Goal: Information Seeking & Learning: Understand process/instructions

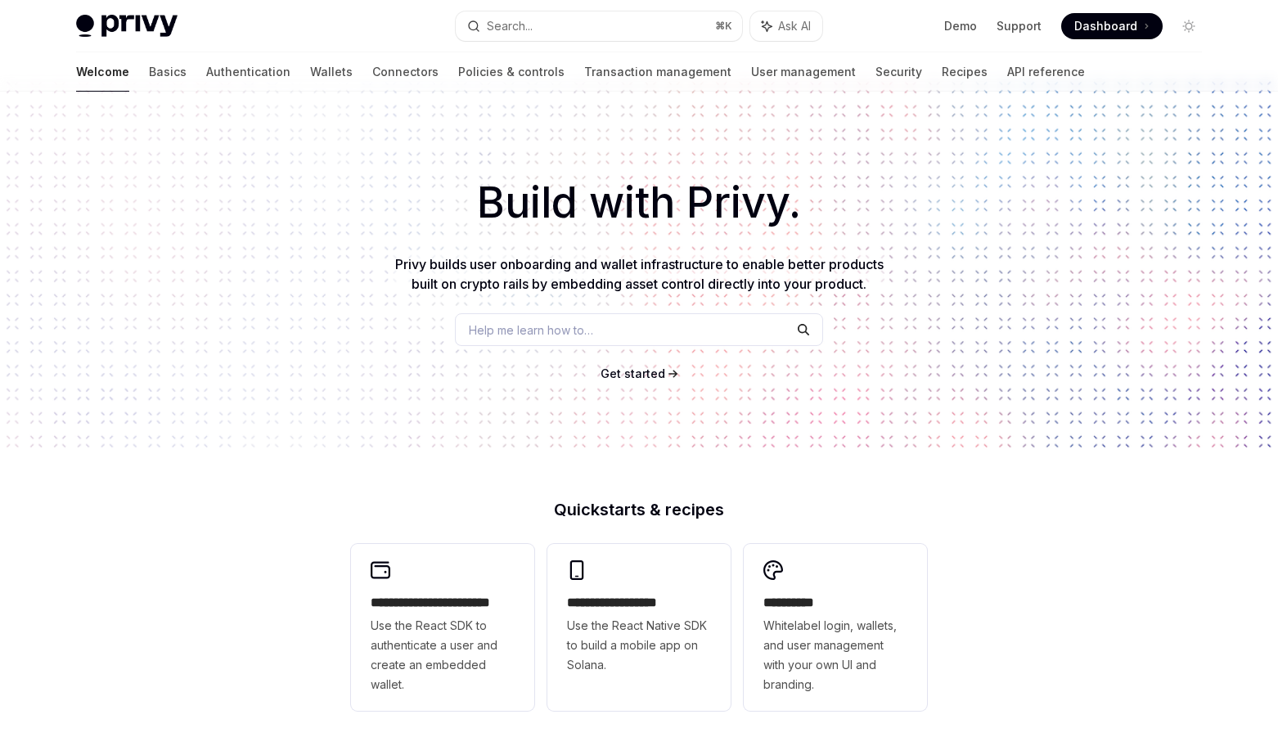
scroll to position [16, 0]
click at [310, 72] on link "Wallets" at bounding box center [331, 71] width 43 height 39
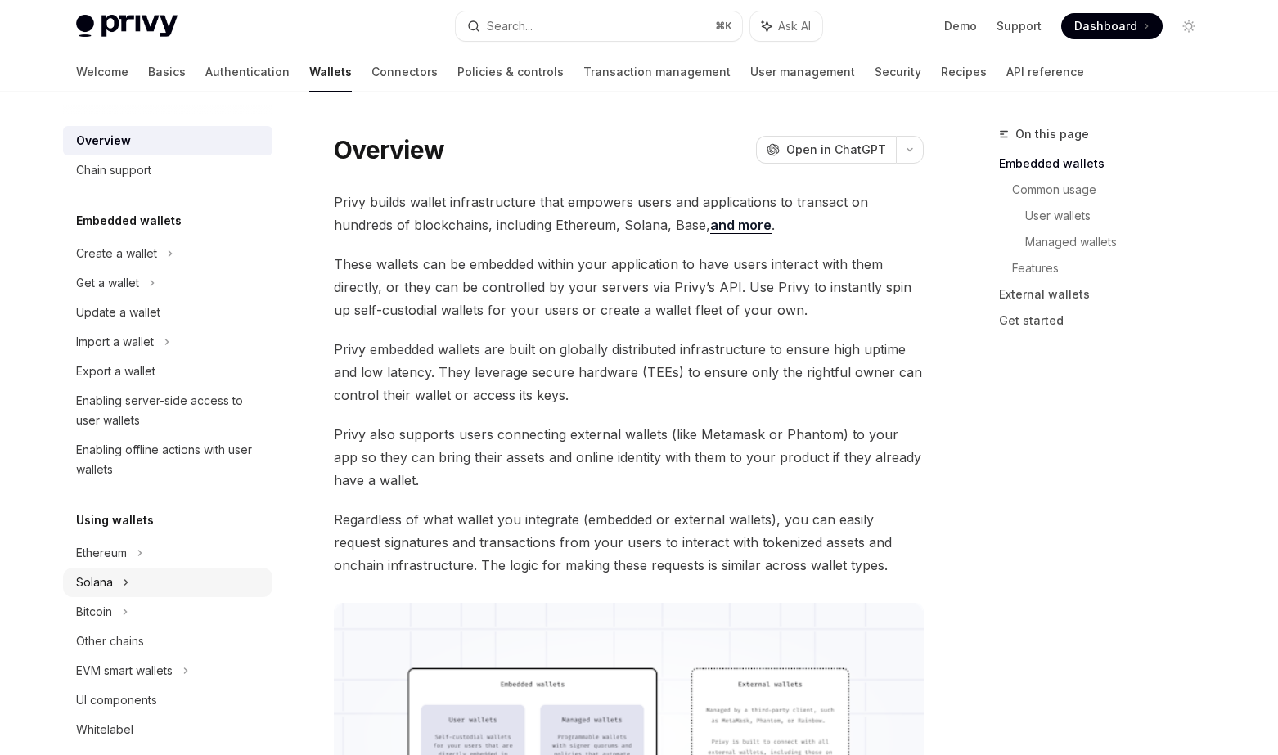
scroll to position [28, 0]
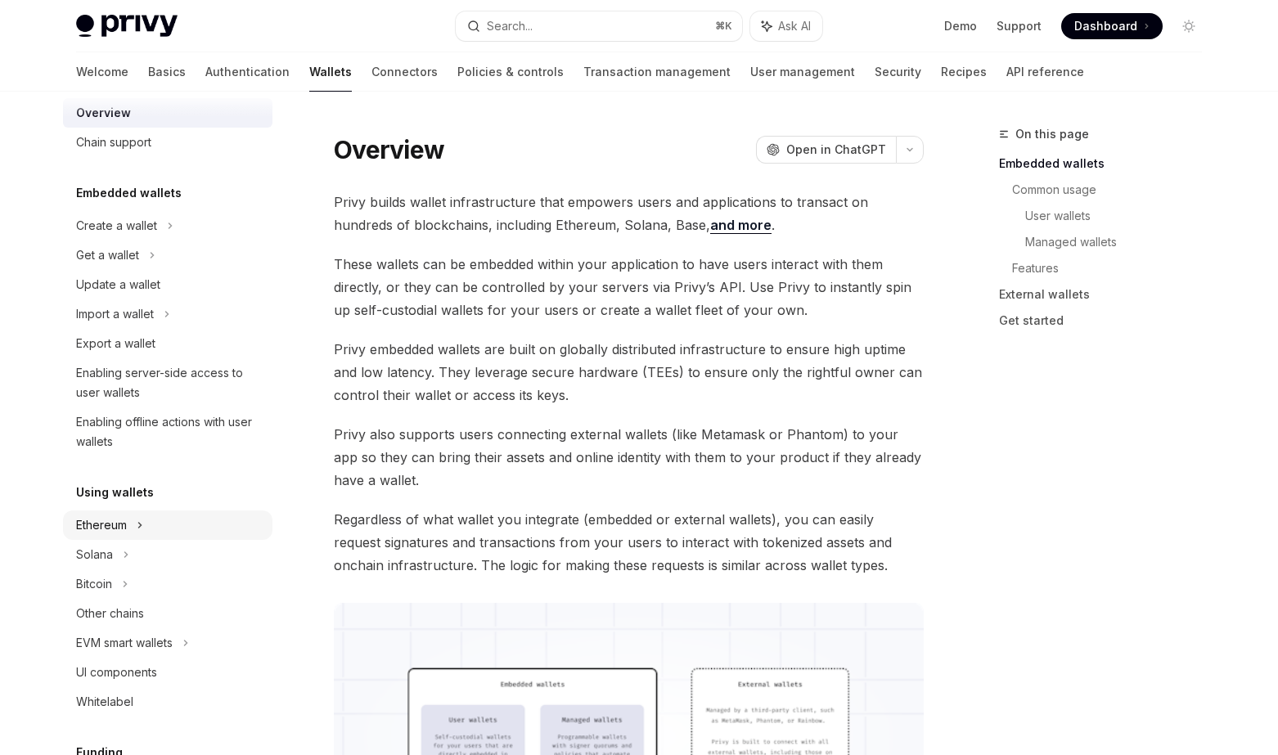
click at [159, 529] on div "Ethereum" at bounding box center [168, 525] width 210 height 29
type textarea "*"
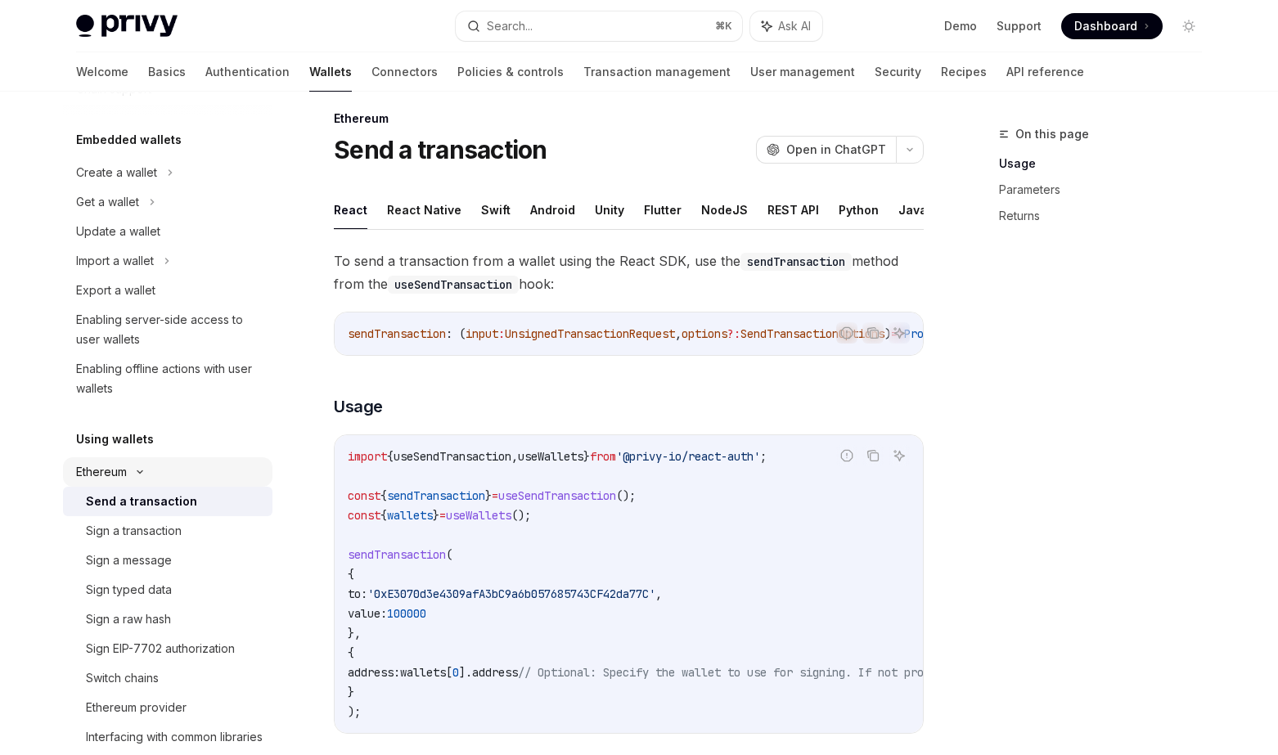
scroll to position [88, 0]
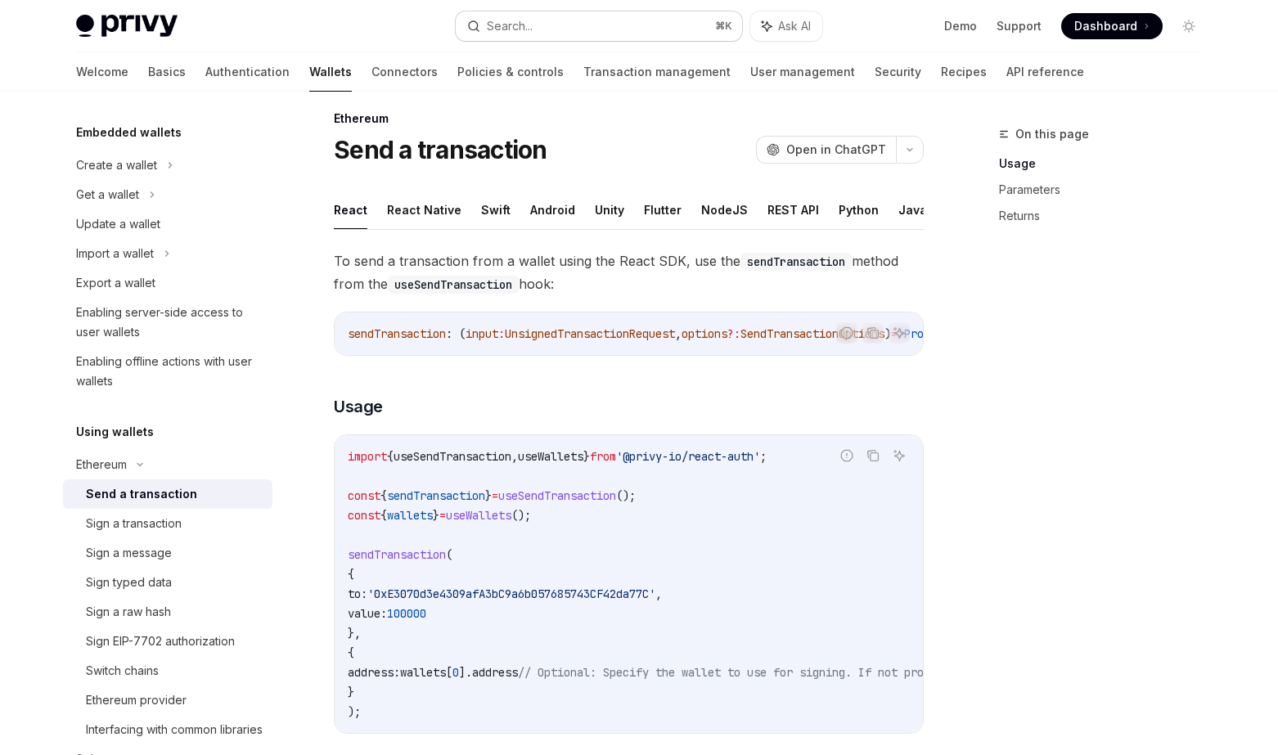
click at [656, 23] on button "Search... ⌘ K" at bounding box center [599, 25] width 286 height 29
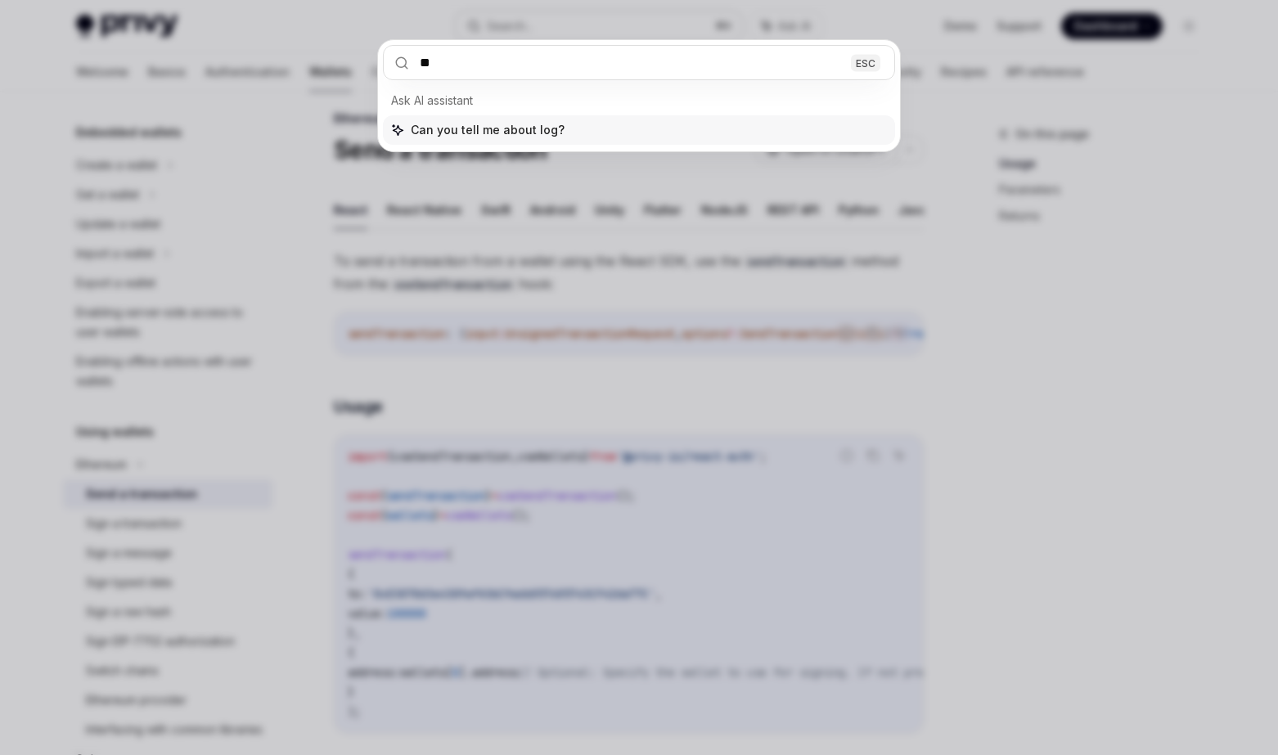
type input "*"
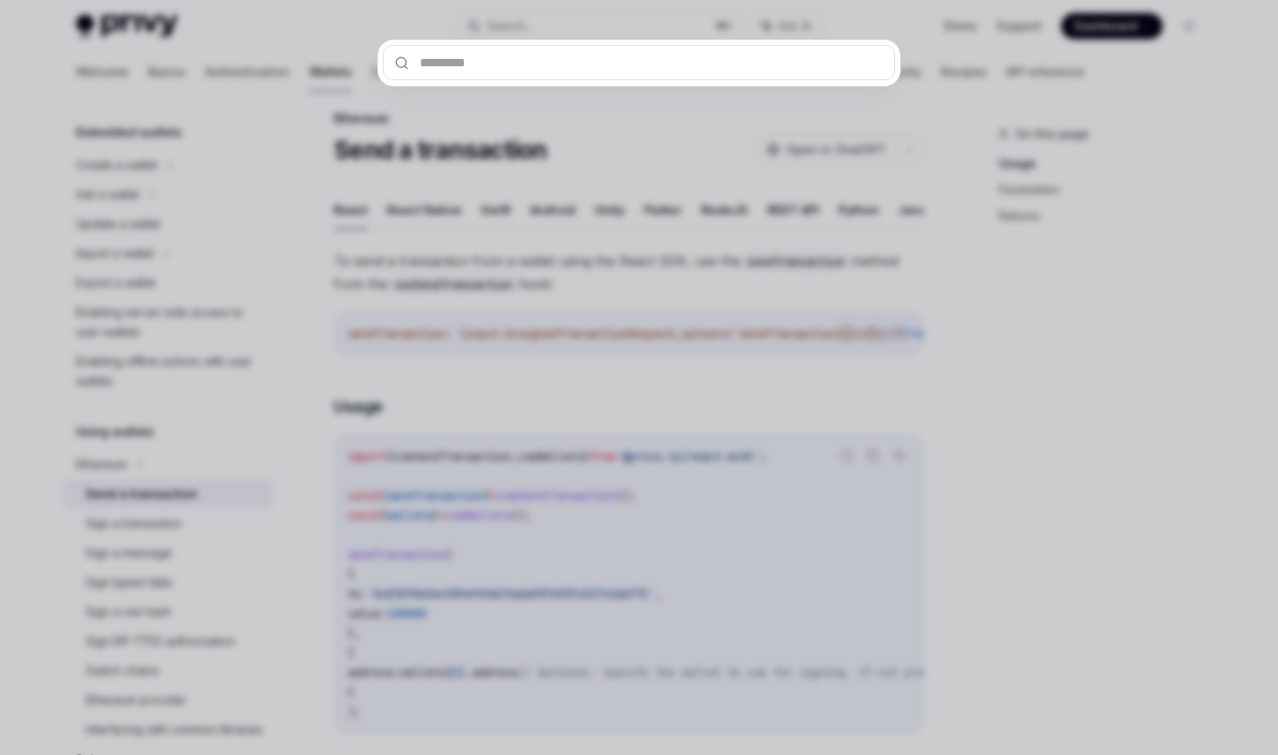
click at [1119, 323] on div at bounding box center [639, 377] width 1278 height 755
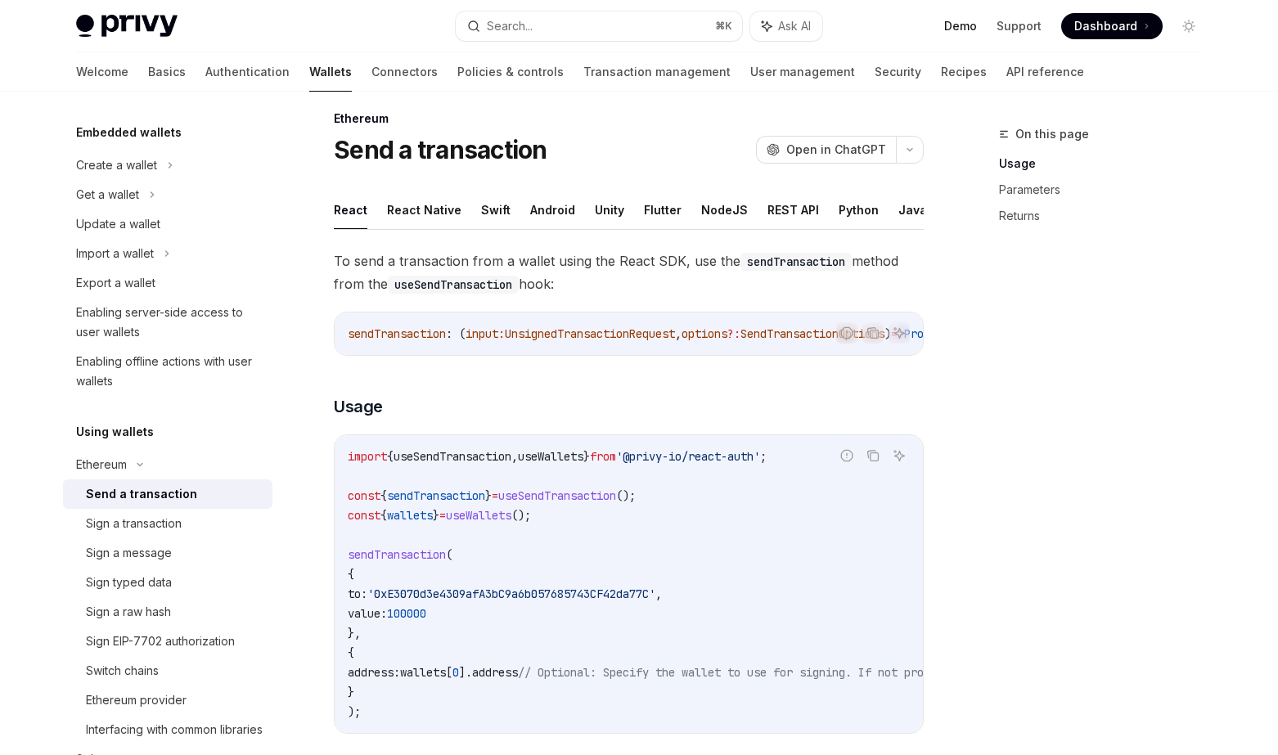
click at [963, 29] on link "Demo" at bounding box center [961, 26] width 33 height 16
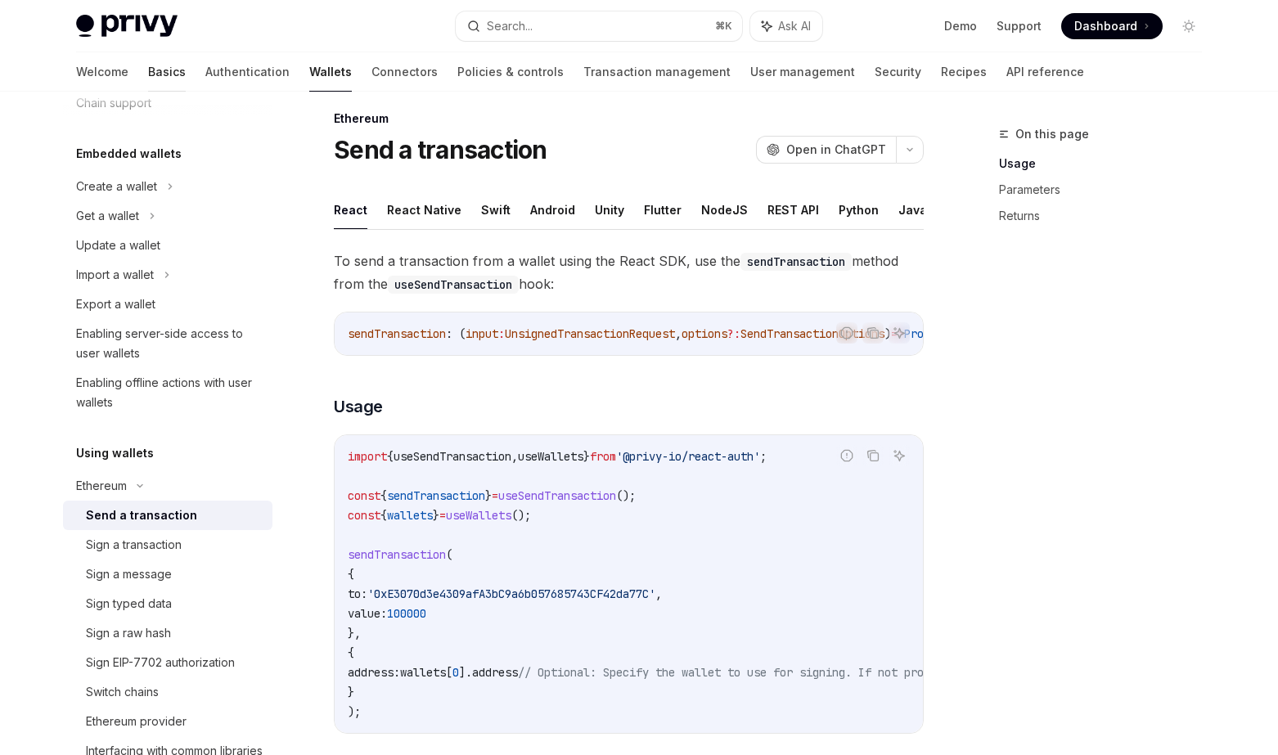
click at [148, 74] on link "Basics" at bounding box center [167, 71] width 38 height 39
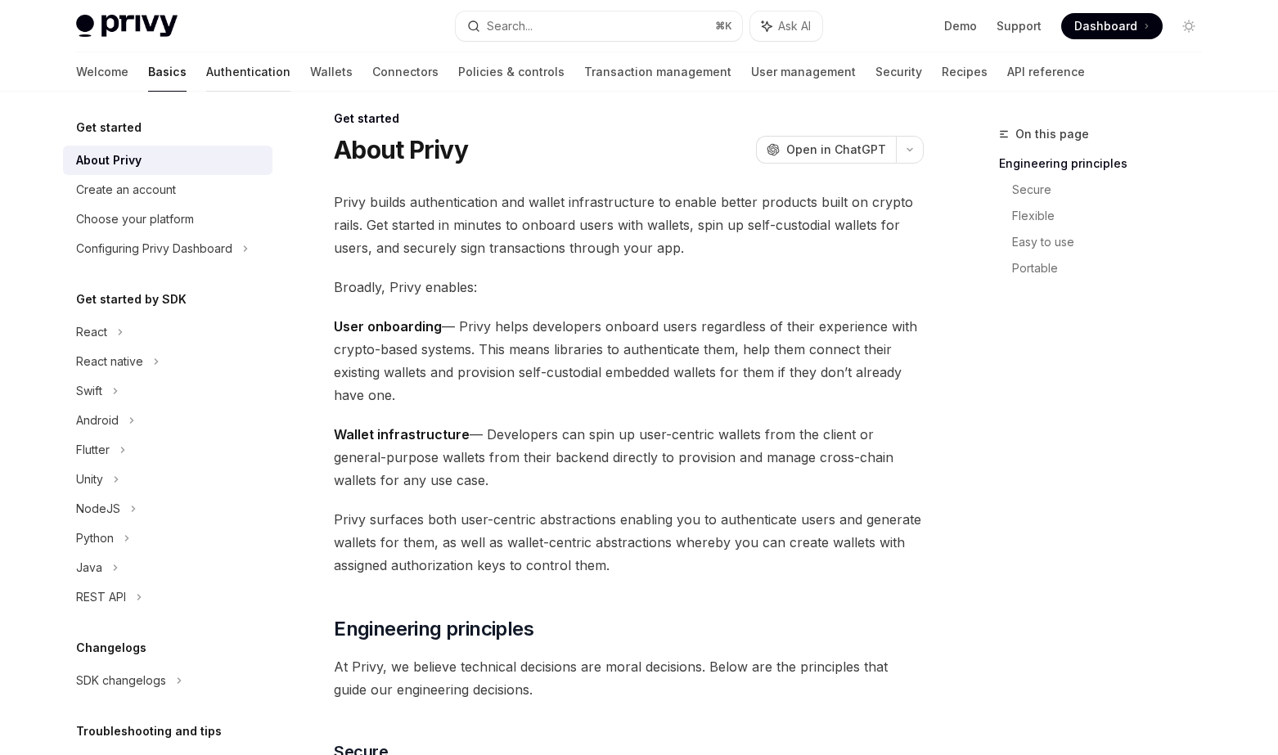
click at [206, 74] on link "Authentication" at bounding box center [248, 71] width 84 height 39
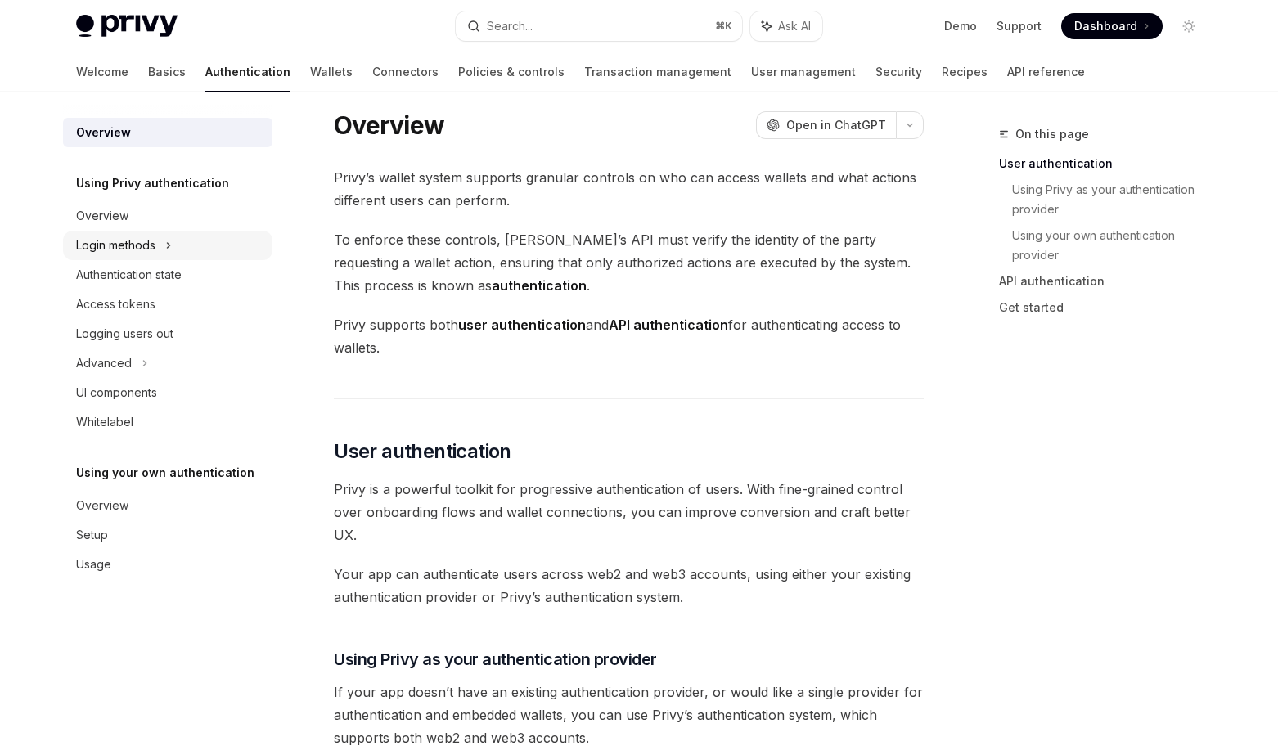
click at [163, 247] on div "Login methods" at bounding box center [168, 245] width 210 height 29
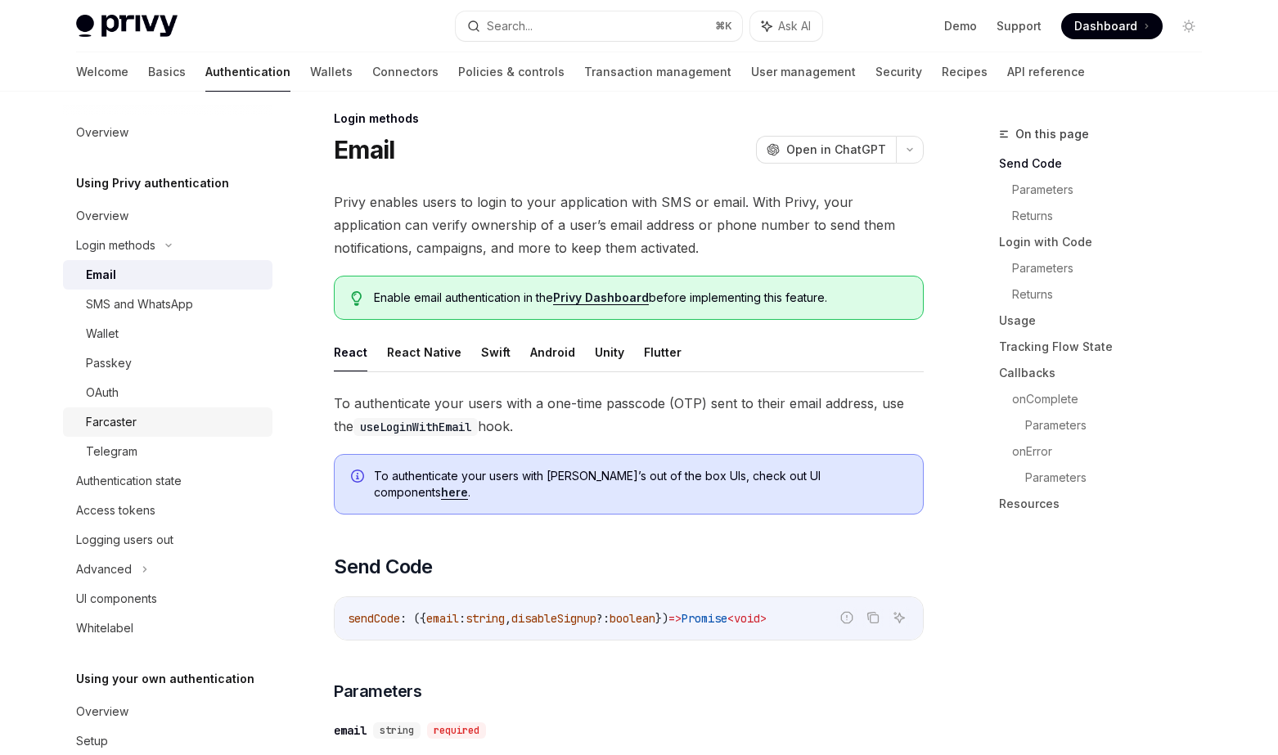
scroll to position [13, 0]
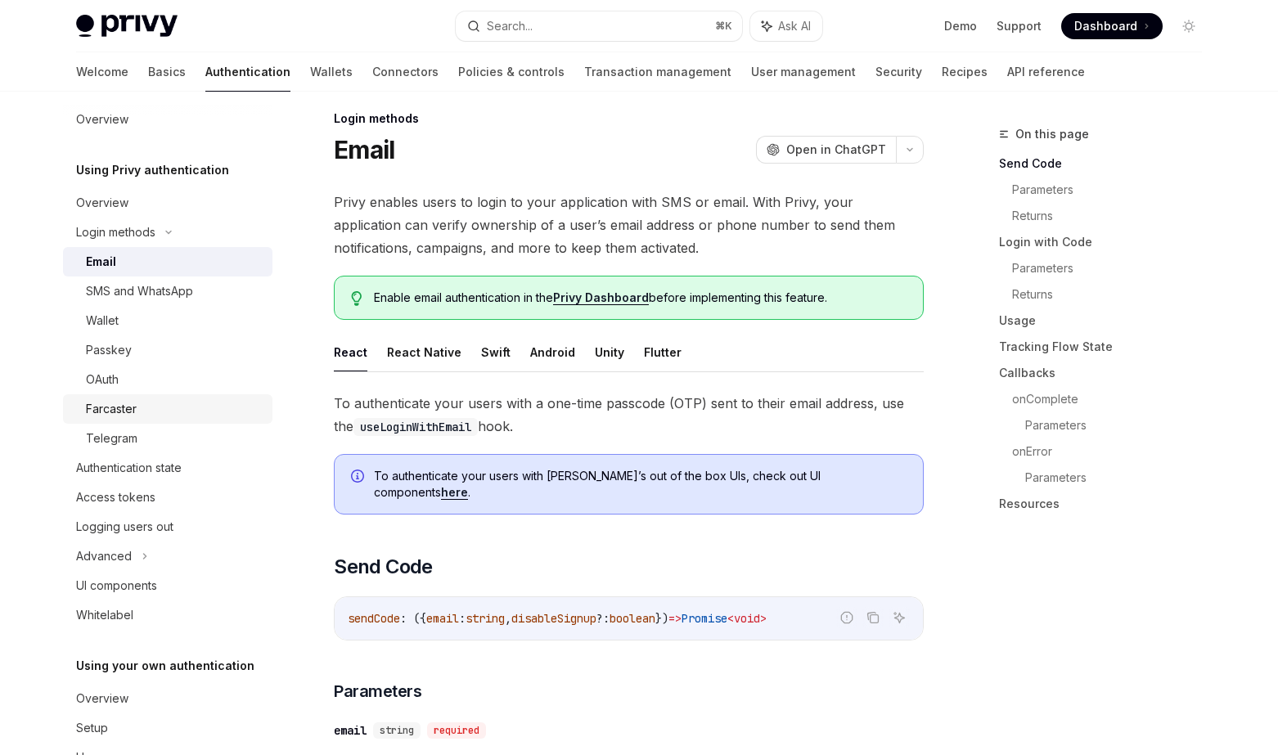
click at [151, 423] on link "Farcaster" at bounding box center [168, 409] width 210 height 29
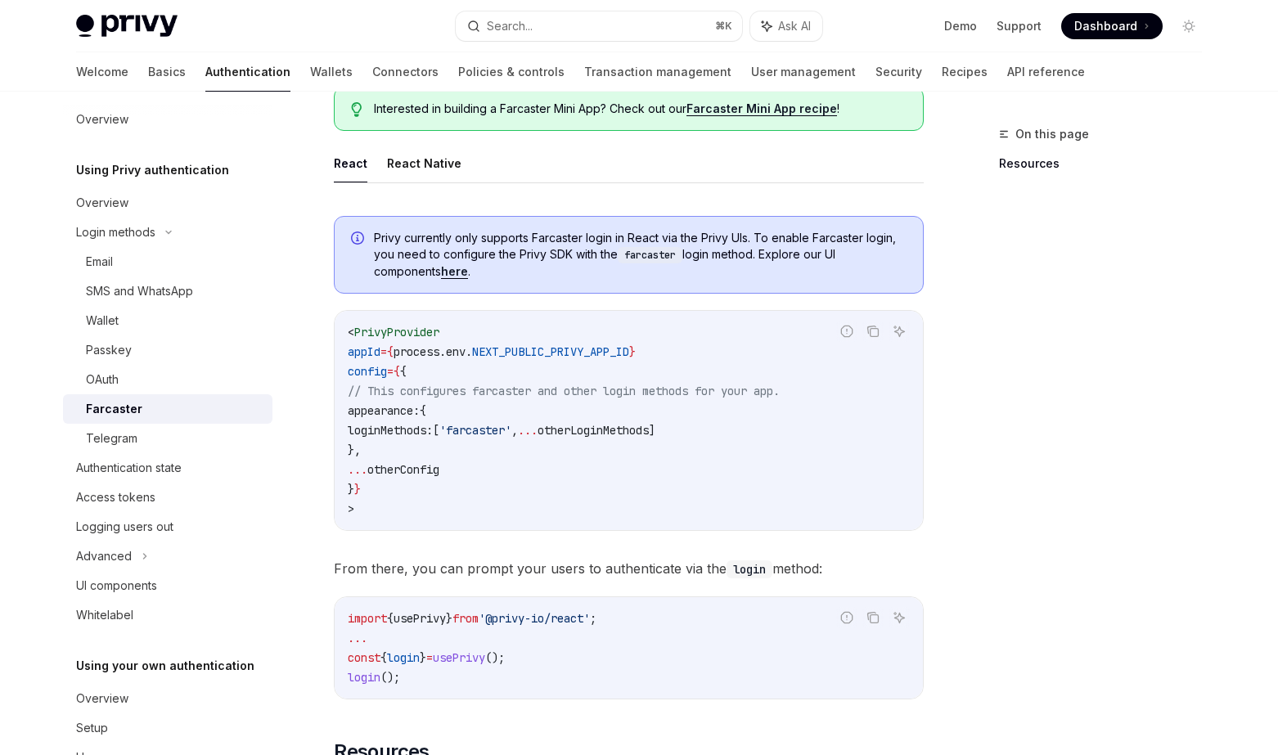
scroll to position [441, 0]
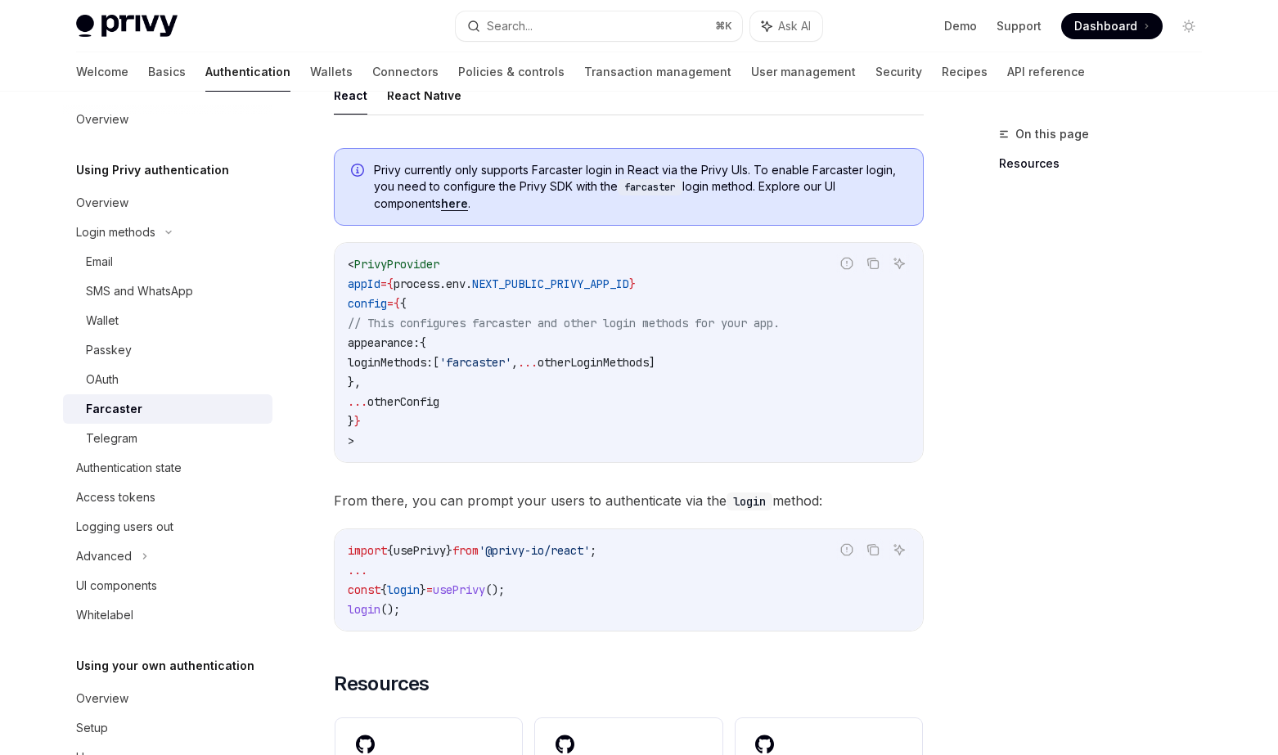
drag, startPoint x: 372, startPoint y: 342, endPoint x: 412, endPoint y: 377, distance: 52.2
click at [412, 377] on code "< PrivyProvider appId = { process . env . NEXT_PUBLIC_PRIVY_APP_ID } config = {…" at bounding box center [629, 353] width 562 height 196
copy code "appearance: { loginMethods: [ 'farcaster' , ... otherLoginMethods ] },"
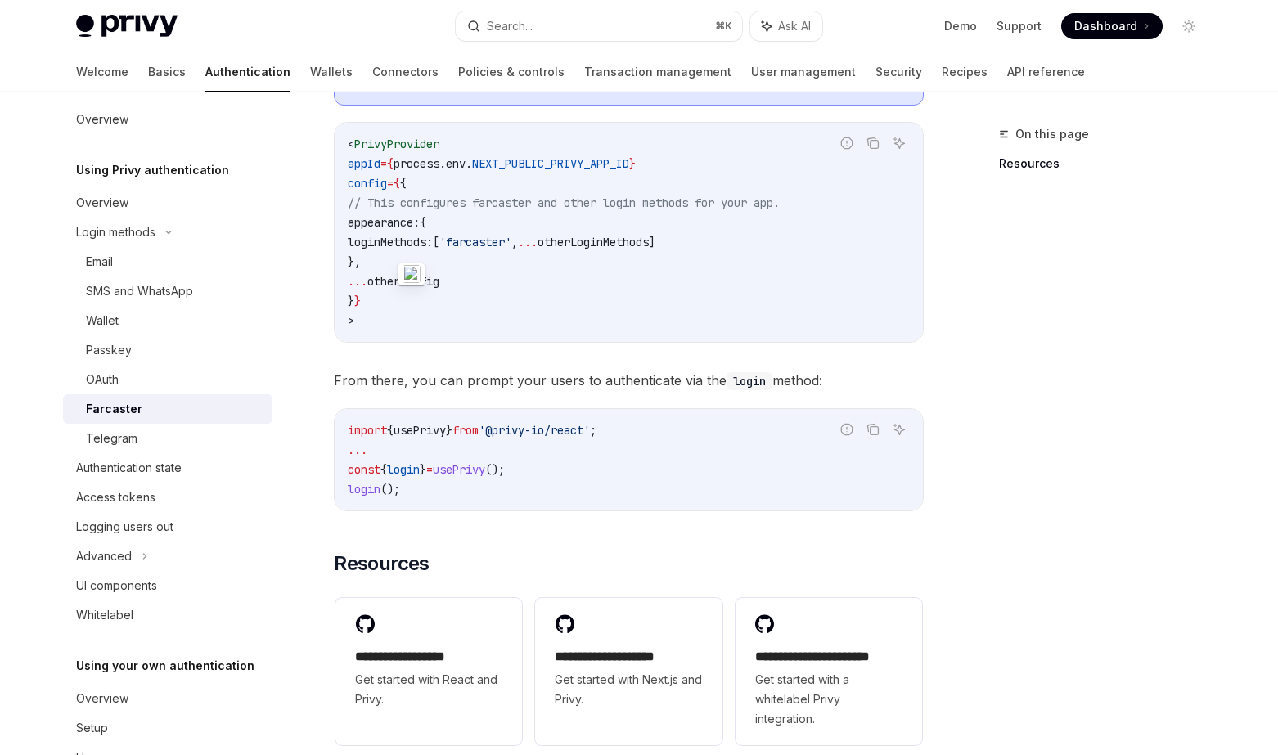
scroll to position [516, 0]
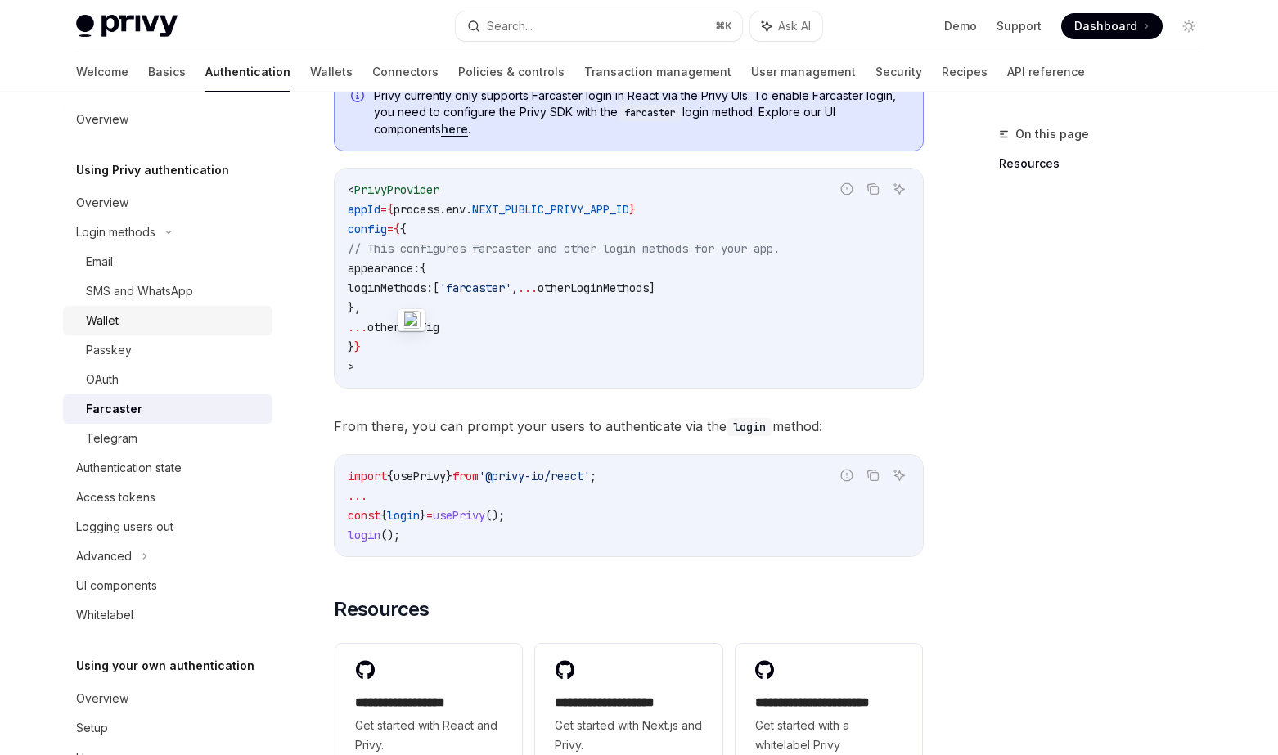
click at [137, 328] on div "Wallet" at bounding box center [174, 321] width 177 height 20
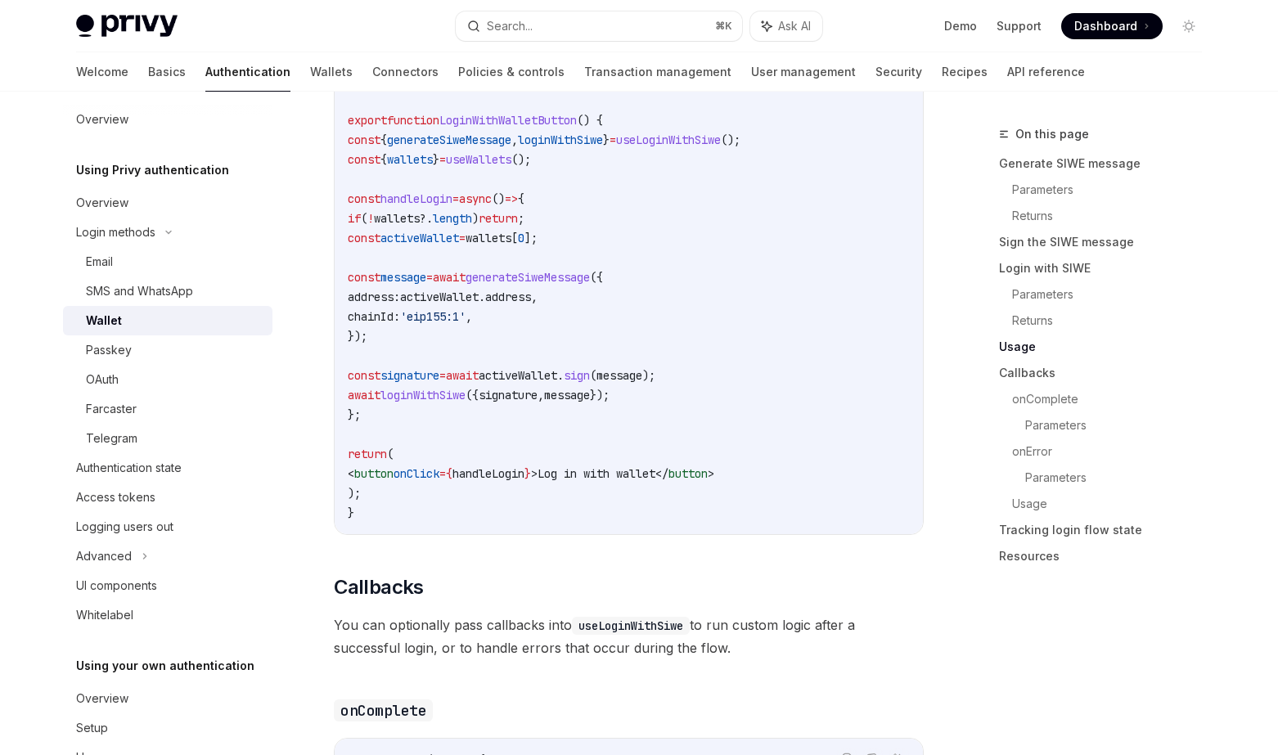
scroll to position [1993, 0]
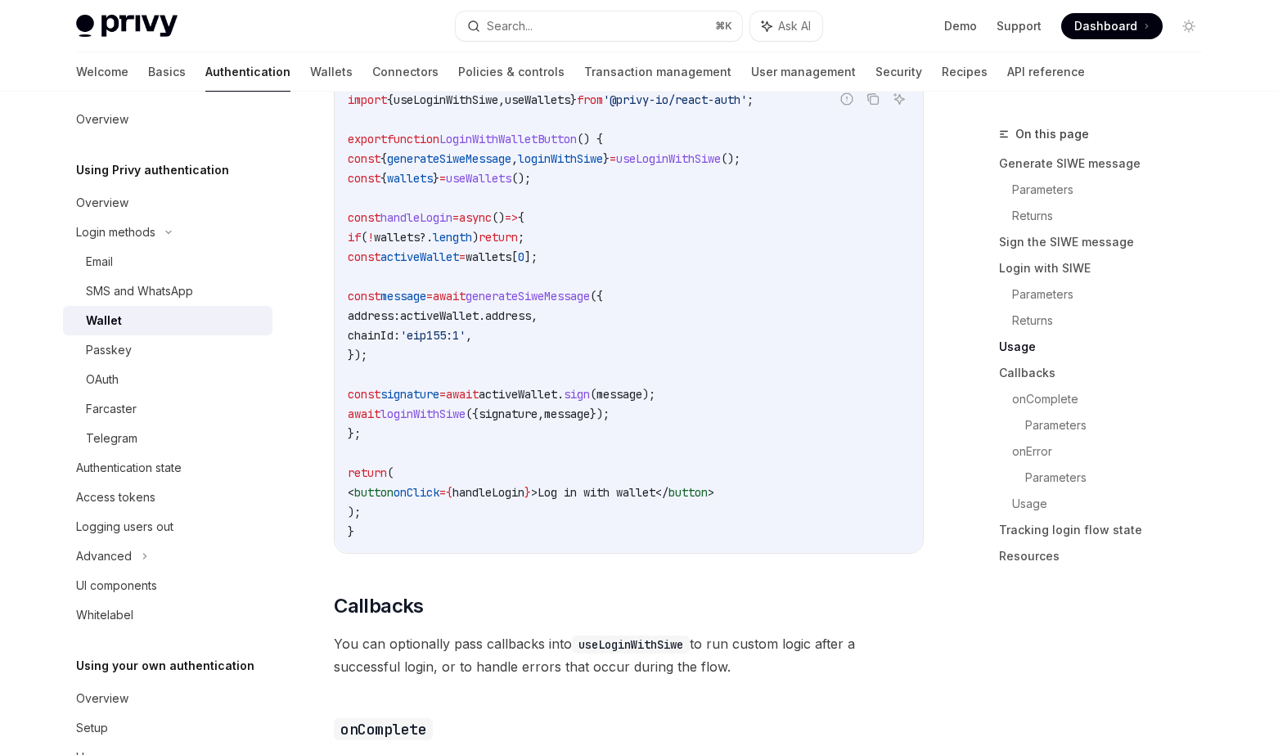
click at [590, 304] on span "generateSiweMessage" at bounding box center [528, 296] width 124 height 15
copy span "generateSiweMessage"
click at [670, 344] on code "import { useLoginWithSiwe , useWallets } from '@privy-io/react-auth' ; export f…" at bounding box center [629, 316] width 562 height 452
type textarea "*"
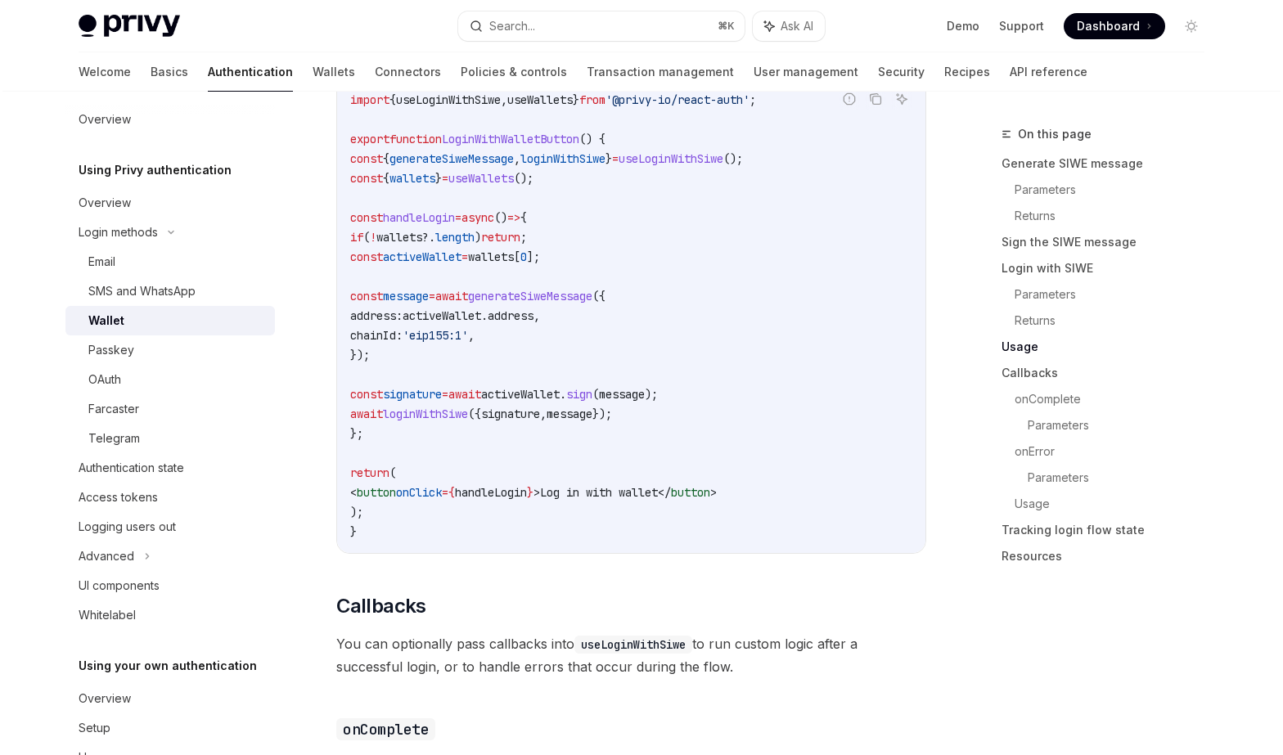
scroll to position [1990, 0]
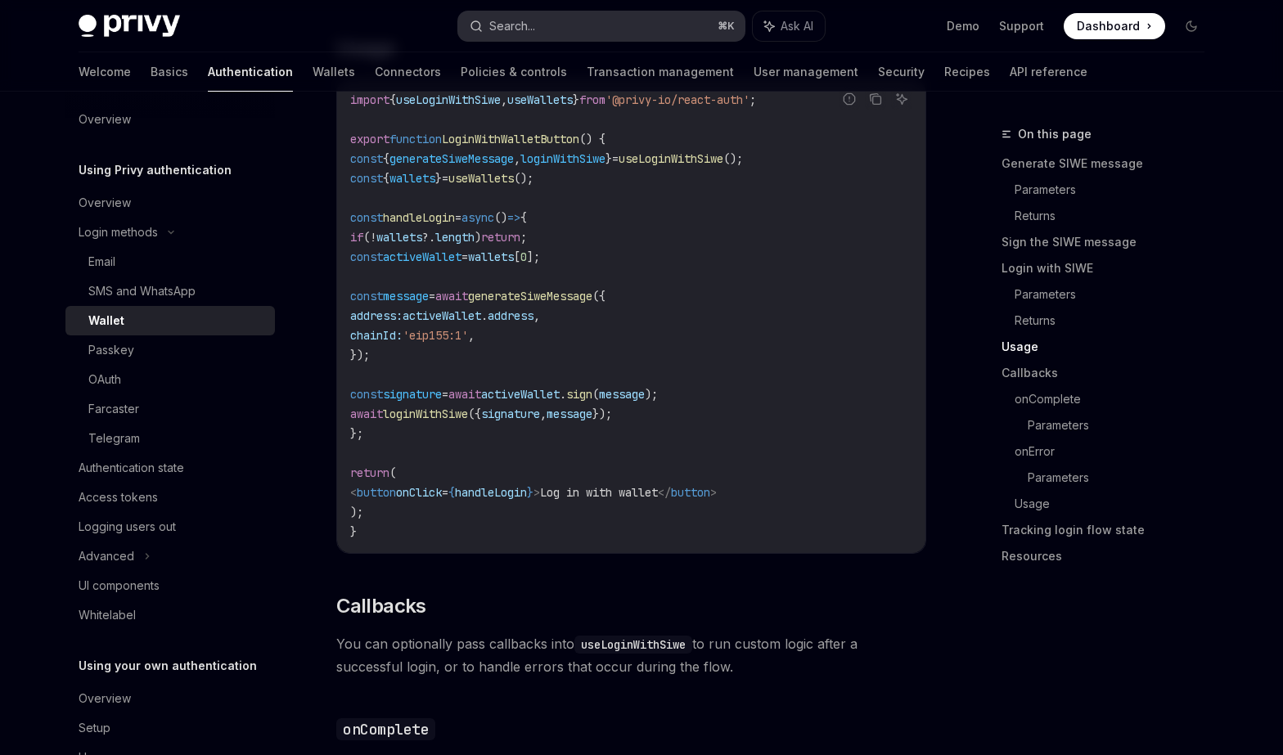
click at [620, 20] on button "Search... ⌘ K" at bounding box center [601, 25] width 286 height 29
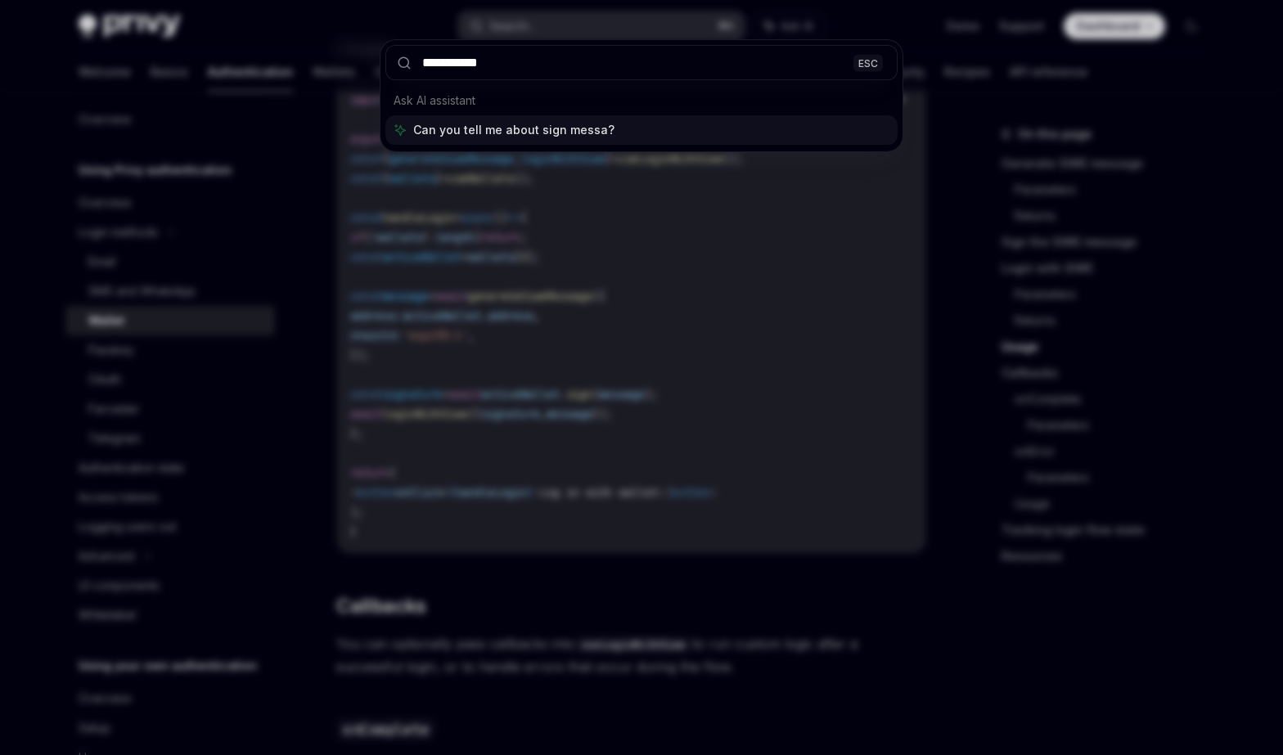
type input "**********"
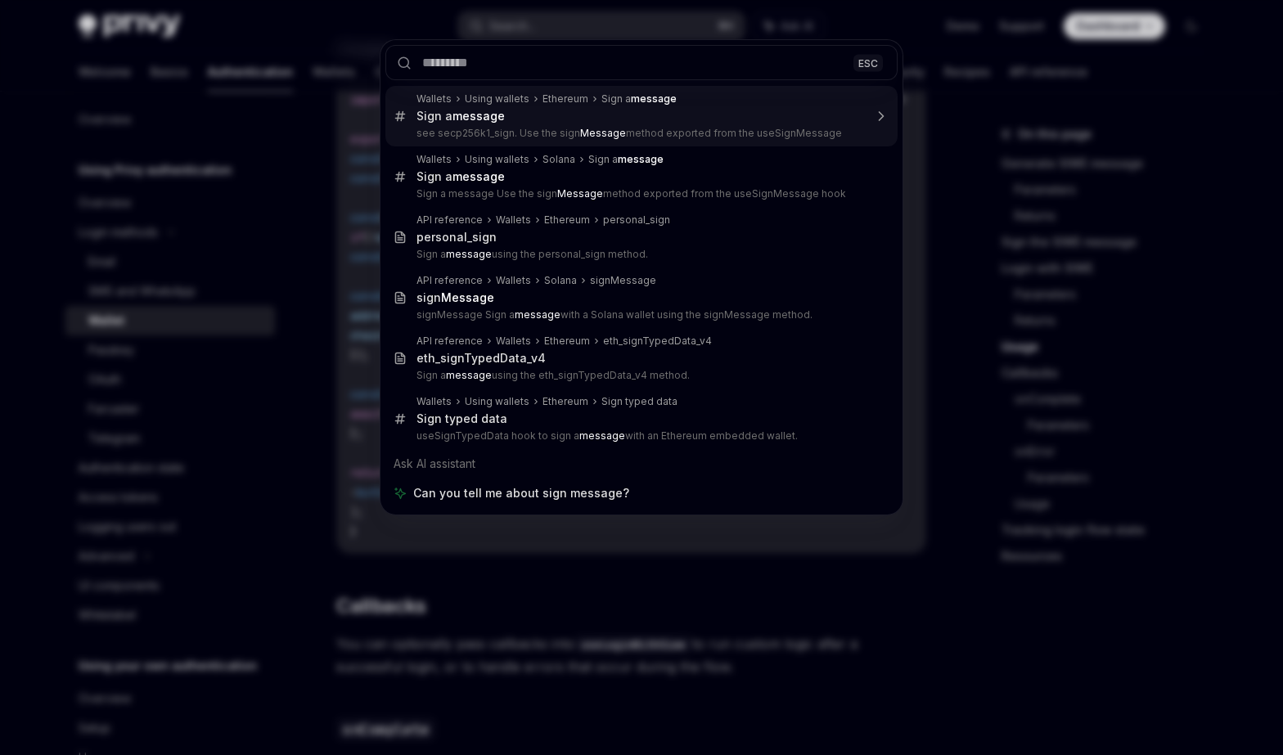
type textarea "*"
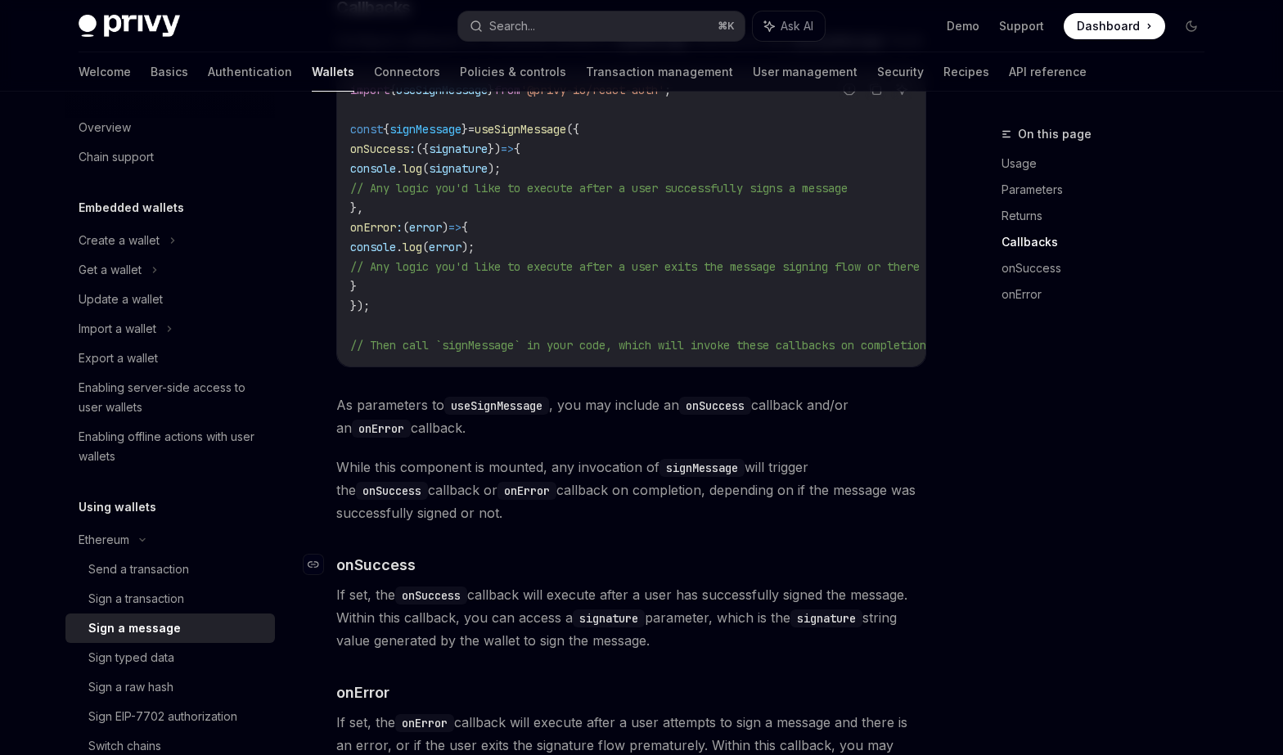
scroll to position [1473, 0]
